Goal: Information Seeking & Learning: Compare options

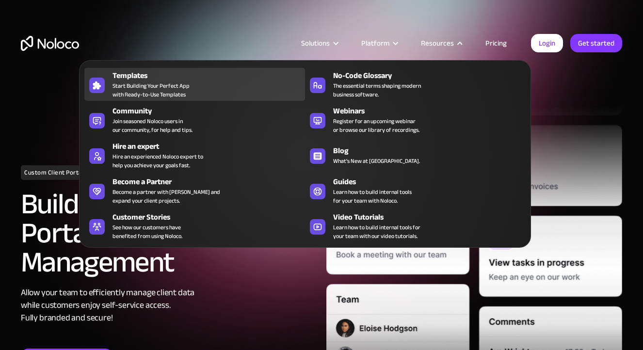
click at [151, 85] on span "Start Building Your Perfect App with Ready-to-Use Templates" at bounding box center [150, 89] width 77 height 17
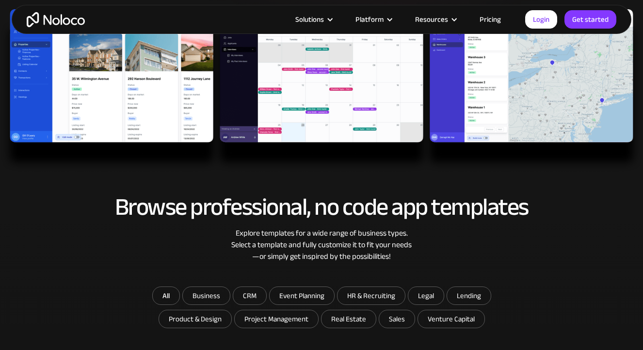
scroll to position [318, 0]
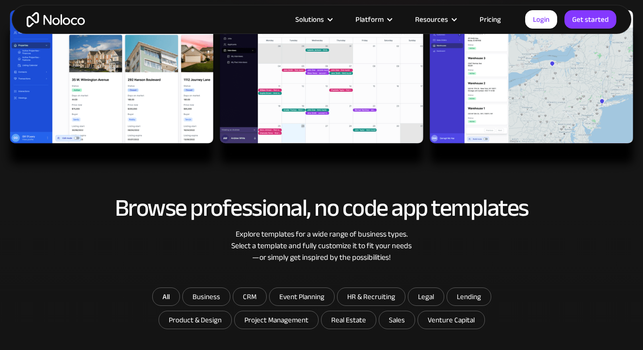
click at [316, 68] on img at bounding box center [321, 91] width 643 height 163
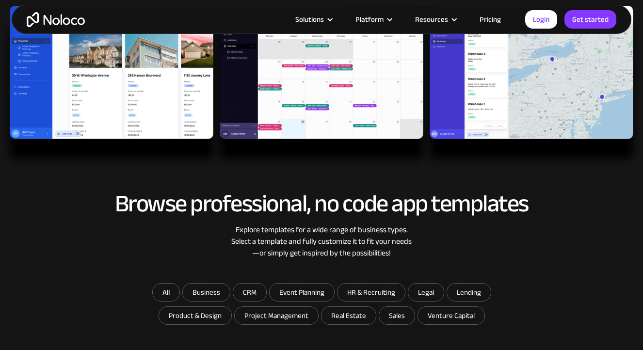
scroll to position [349, 0]
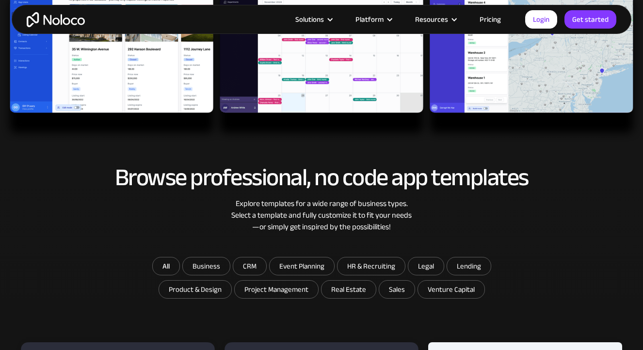
click at [316, 68] on img at bounding box center [321, 61] width 643 height 163
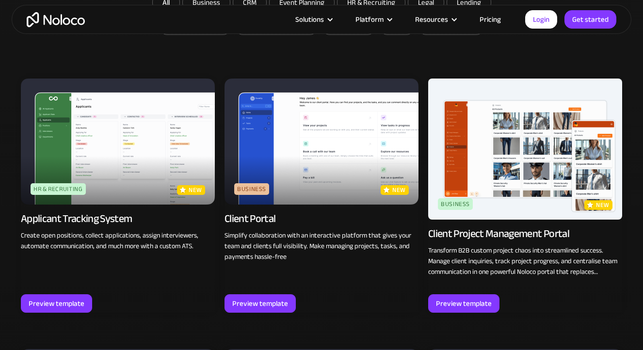
scroll to position [632, 0]
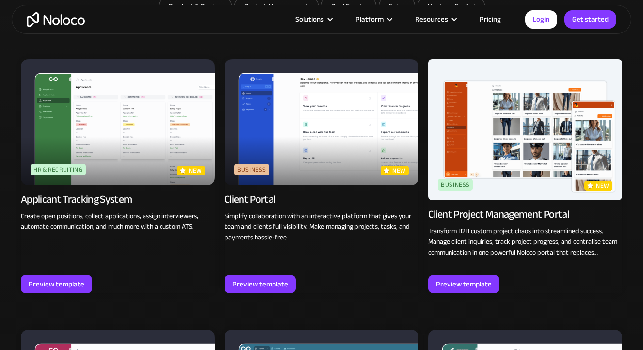
click at [157, 104] on img at bounding box center [118, 122] width 194 height 126
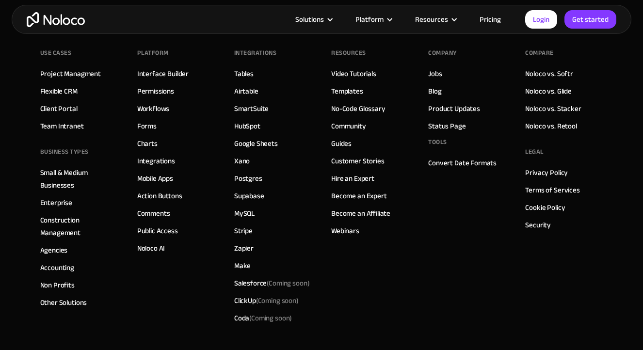
scroll to position [1604, 0]
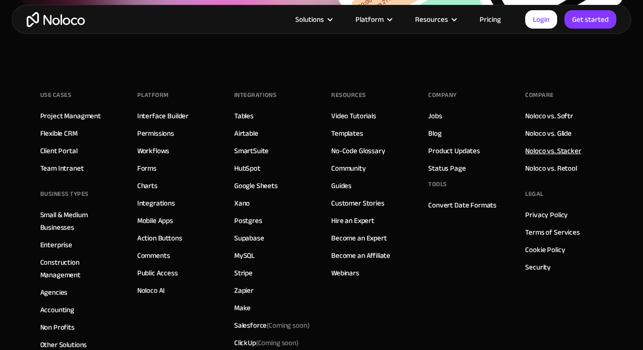
click at [567, 147] on link "Noloco vs. Stacker" at bounding box center [553, 150] width 56 height 13
